Goal: Task Accomplishment & Management: Use online tool/utility

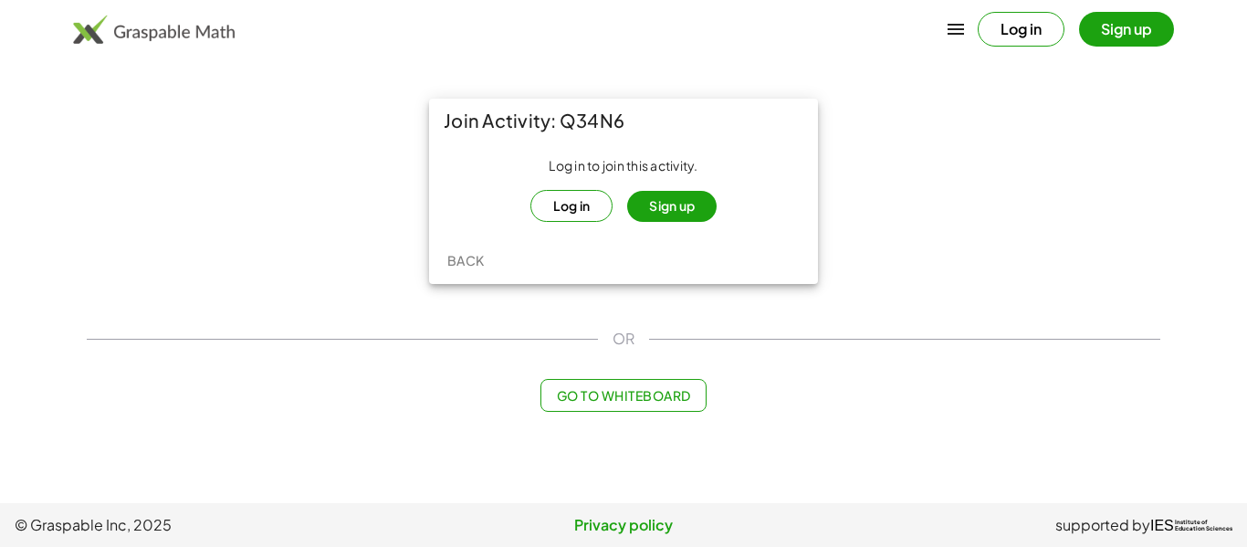
click at [600, 198] on button "Log in" at bounding box center [571, 206] width 83 height 32
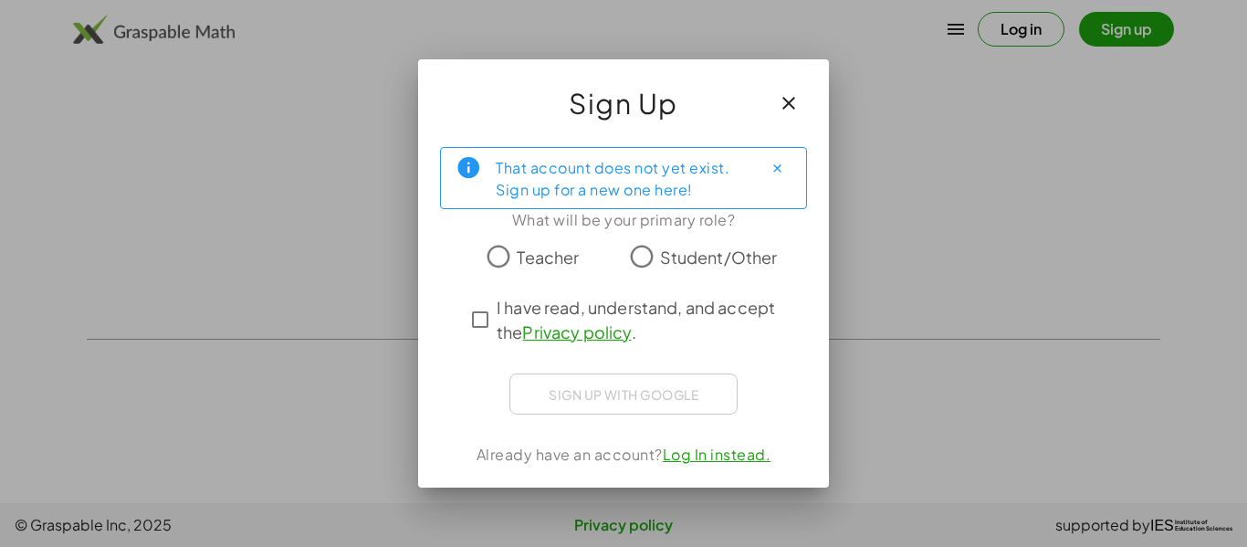
click at [676, 258] on span "Student/Other" at bounding box center [719, 257] width 118 height 25
click at [504, 315] on span "I have read, understand, and accept the Privacy policy ." at bounding box center [640, 319] width 287 height 49
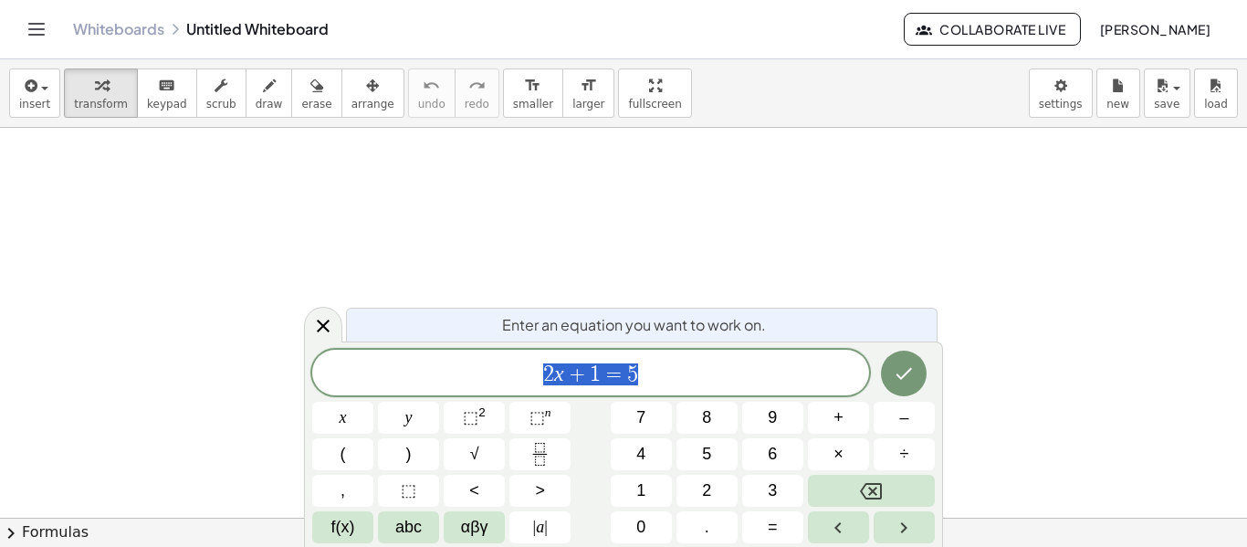
scroll to position [1, 0]
click at [713, 358] on div "2 x + 1 = 5" at bounding box center [590, 373] width 557 height 46
click at [465, 420] on span "⬚" at bounding box center [471, 417] width 16 height 18
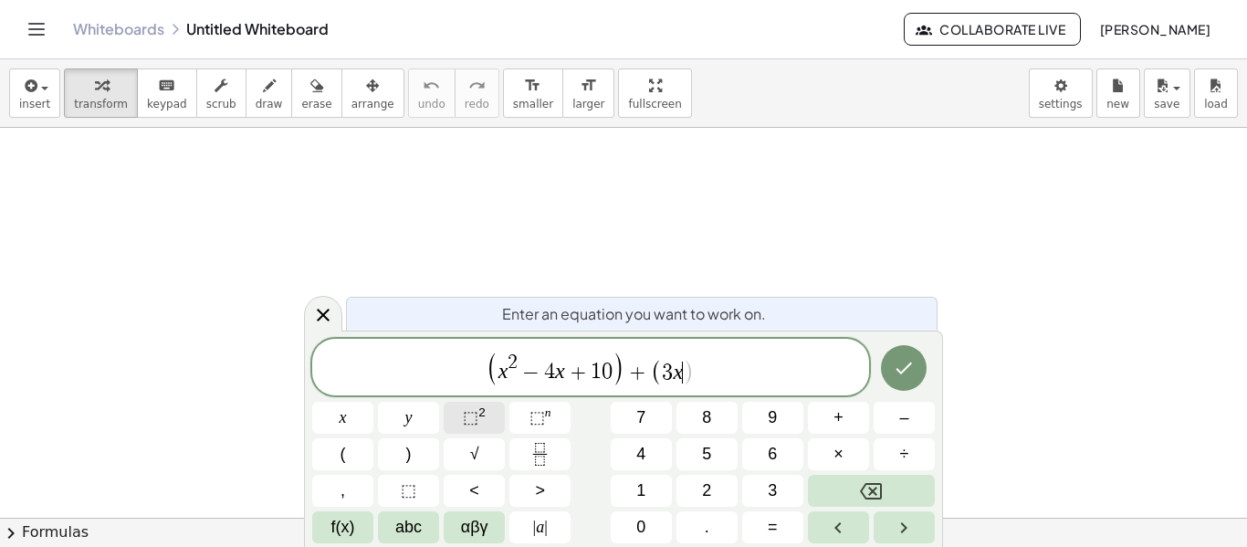
click at [497, 418] on button "⬚ 2" at bounding box center [474, 418] width 61 height 32
click at [896, 360] on icon "Done" at bounding box center [904, 368] width 22 height 22
